Goal: Transaction & Acquisition: Purchase product/service

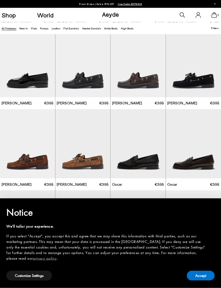
scroll to position [249, 0]
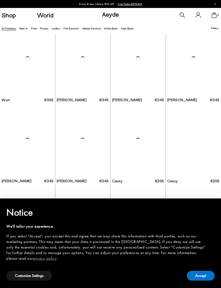
scroll to position [1070, 0]
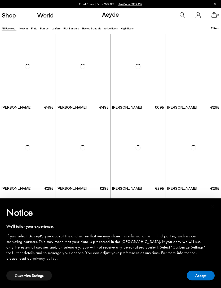
scroll to position [1624, 0]
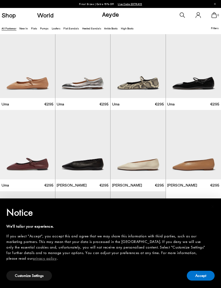
scroll to position [2461, 0]
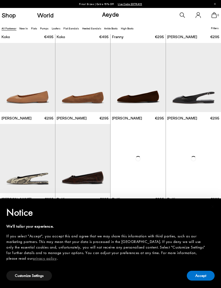
scroll to position [2748, 0]
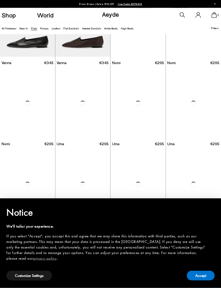
scroll to position [129, 0]
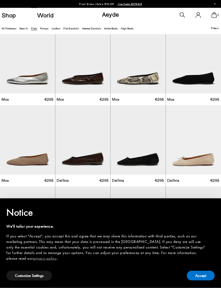
scroll to position [497, 0]
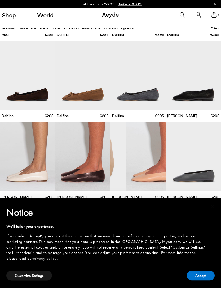
scroll to position [642, 0]
